Goal: Information Seeking & Learning: Find specific fact

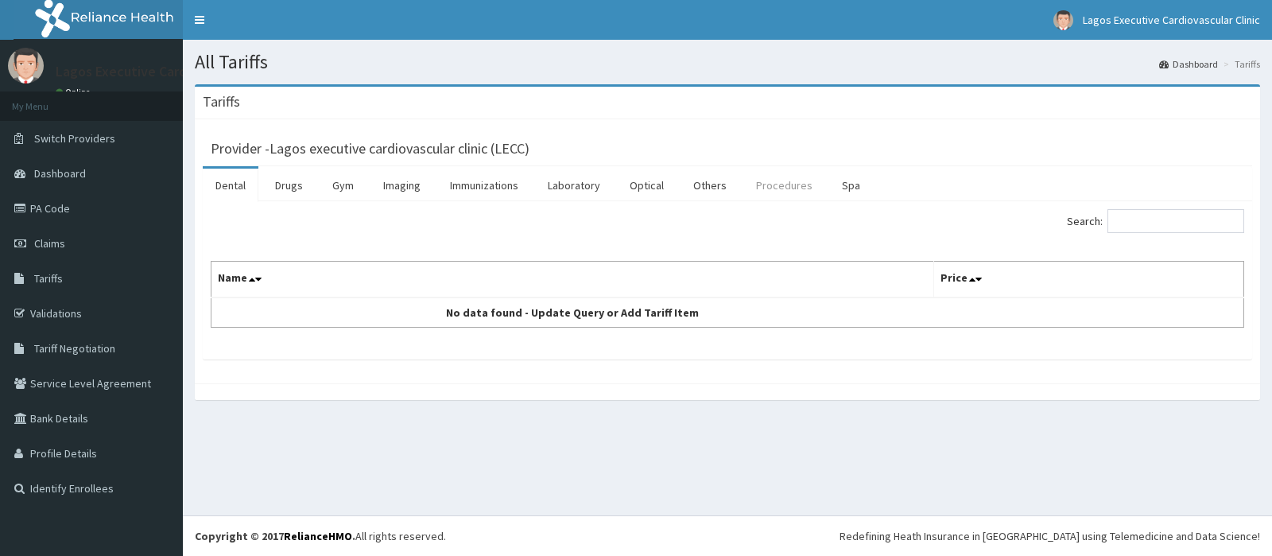
click at [776, 180] on link "Procedures" at bounding box center [784, 184] width 82 height 33
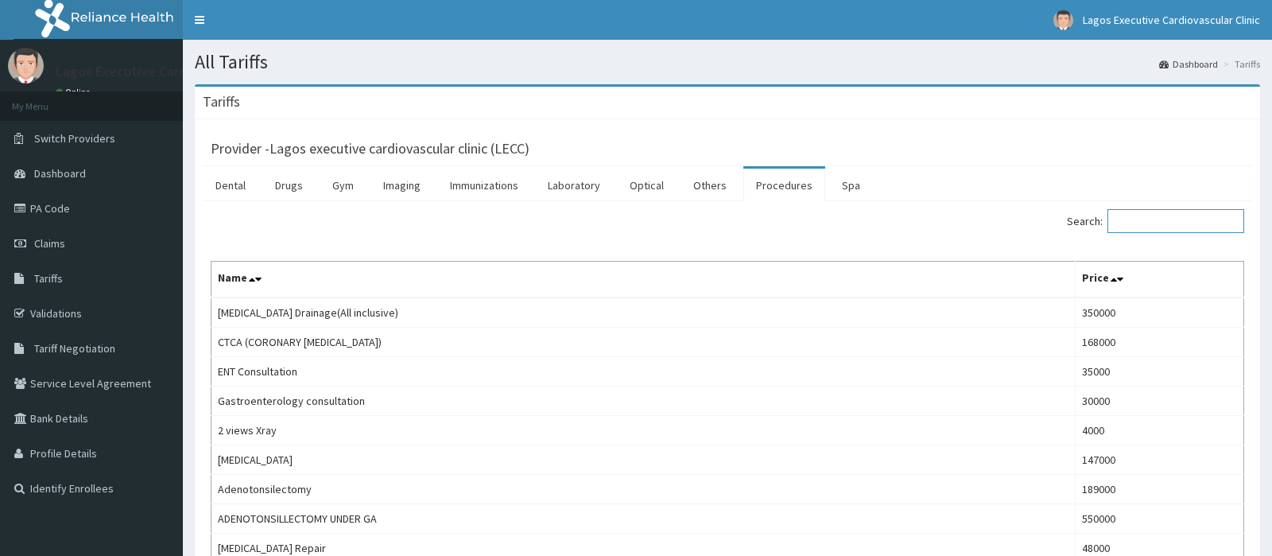
click at [1146, 217] on input "Search:" at bounding box center [1175, 221] width 137 height 24
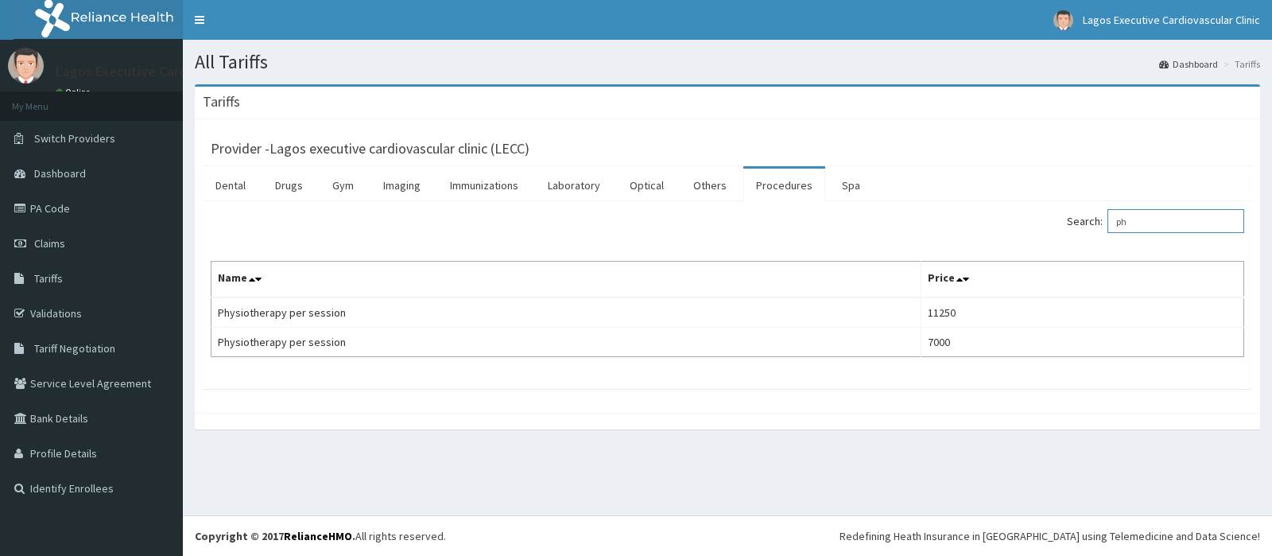
type input "p"
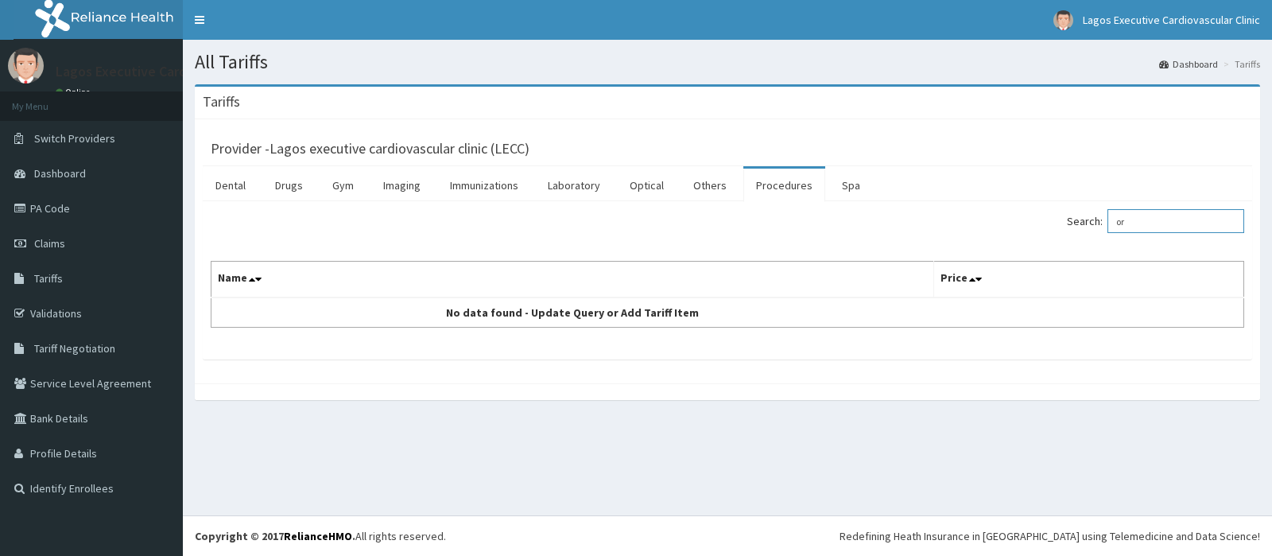
type input "o"
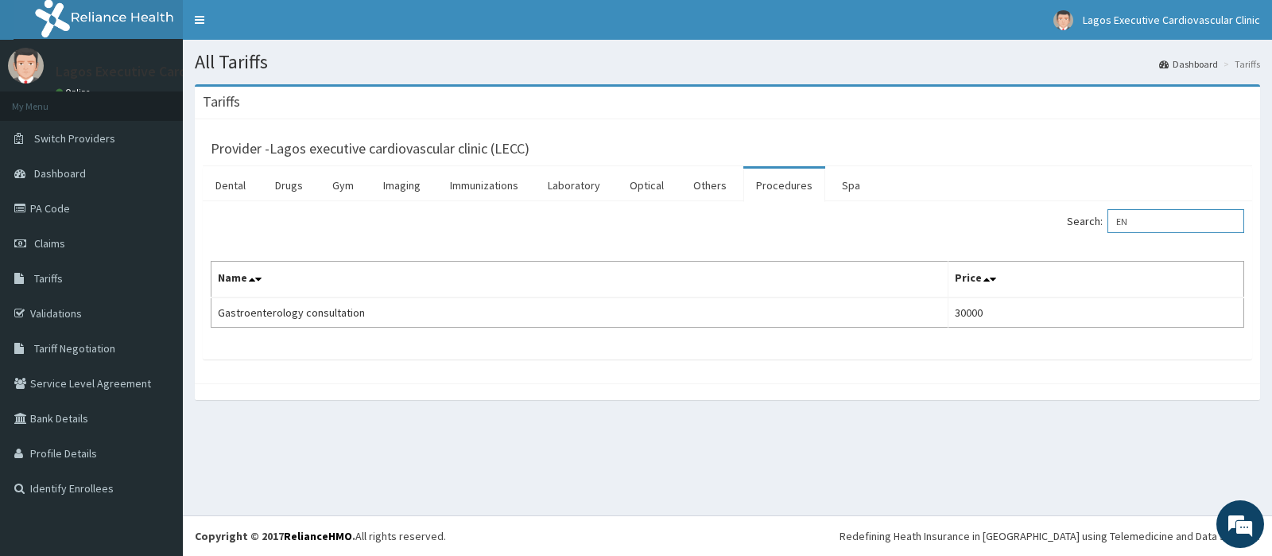
type input "E"
